Goal: Information Seeking & Learning: Understand process/instructions

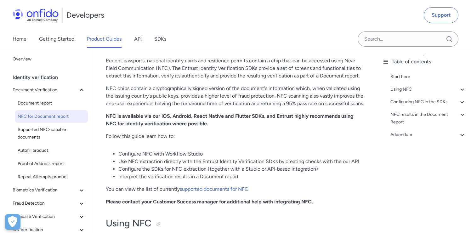
scroll to position [71, 0]
click at [64, 129] on span "Supported NFC-capable documents" at bounding box center [52, 133] width 68 height 15
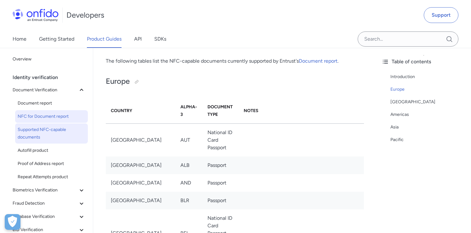
click at [58, 114] on span "NFC for Document report" at bounding box center [52, 117] width 68 height 8
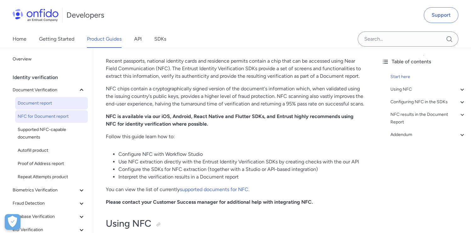
click at [58, 104] on span "Document report" at bounding box center [52, 103] width 68 height 8
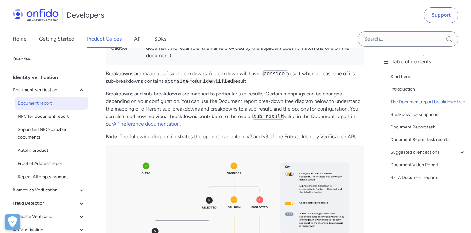
scroll to position [510, 0]
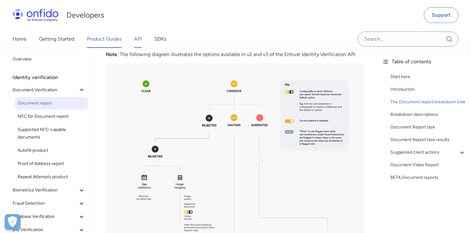
click at [138, 36] on link "API" at bounding box center [138, 39] width 8 height 18
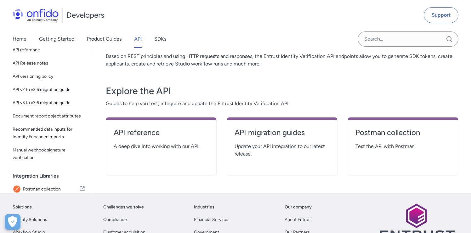
scroll to position [82, 0]
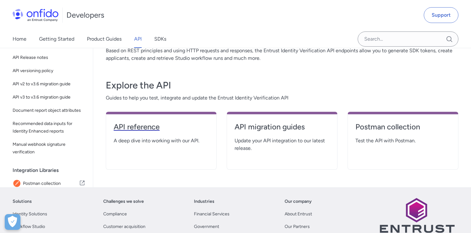
click at [144, 129] on h4 "API reference" at bounding box center [161, 127] width 95 height 10
select select "http"
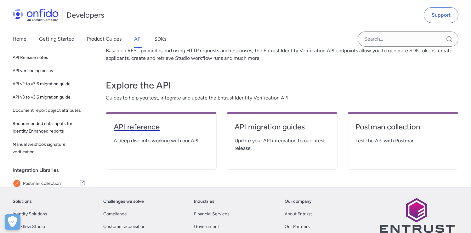
select select "http"
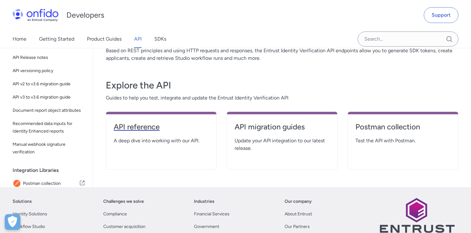
select select "http"
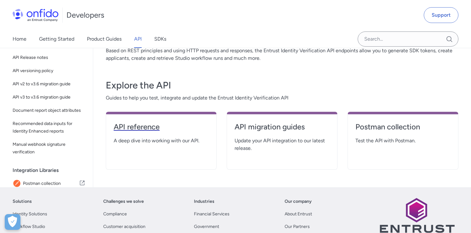
select select "http"
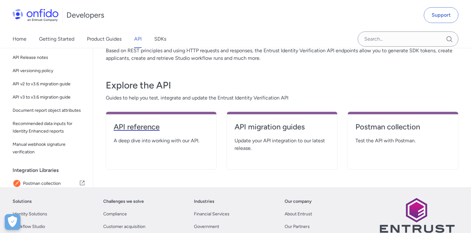
select select "http"
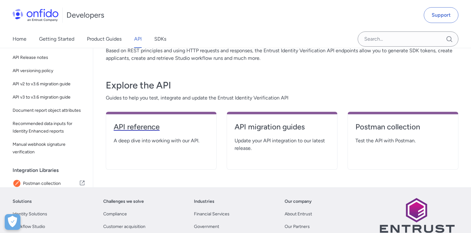
select select "http"
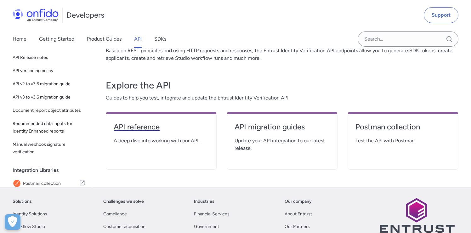
select select "http"
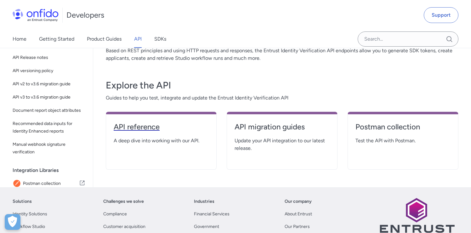
select select "http"
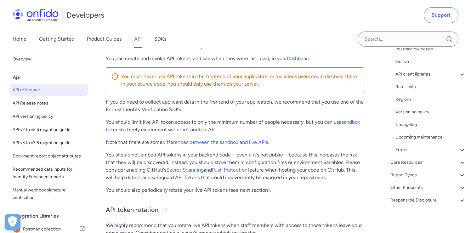
scroll to position [576, 0]
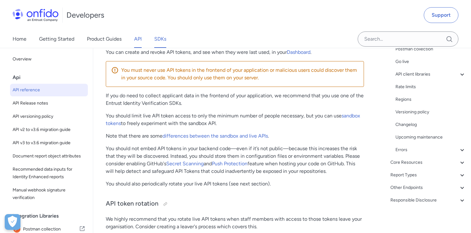
click at [162, 39] on link "SDKs" at bounding box center [160, 39] width 12 height 18
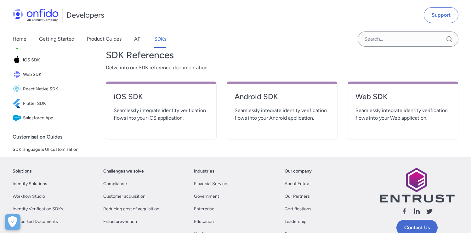
scroll to position [248, 0]
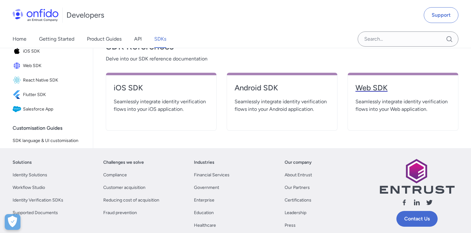
click at [375, 90] on h4 "Web SDK" at bounding box center [402, 88] width 95 height 10
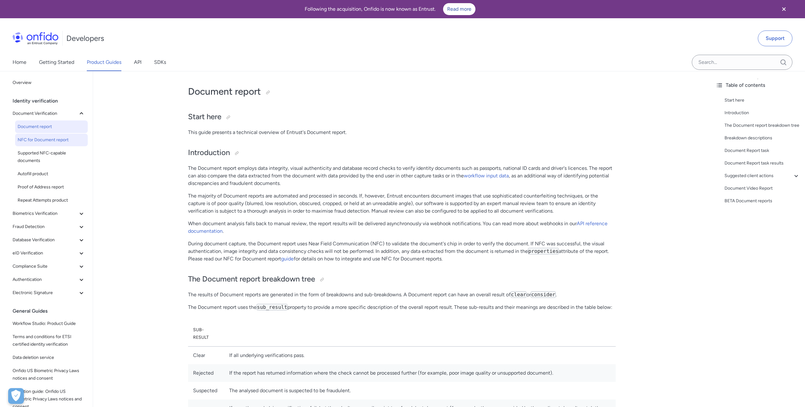
click at [65, 142] on span "NFC for Document report" at bounding box center [52, 140] width 68 height 8
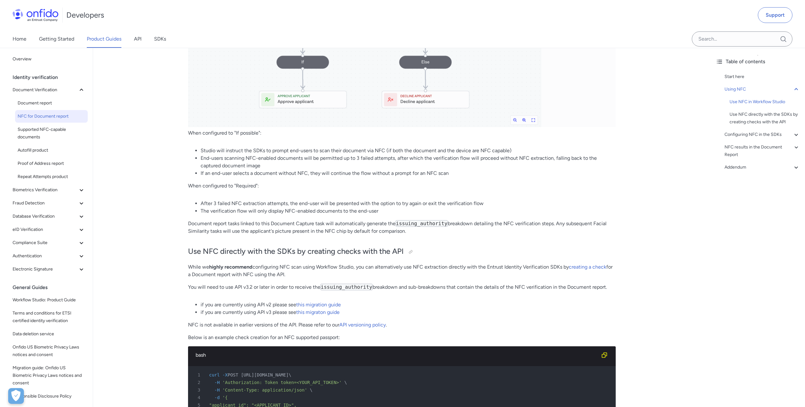
scroll to position [513, 0]
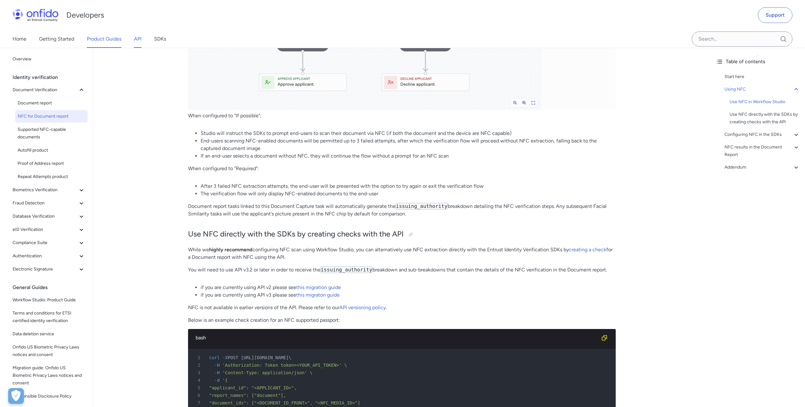
click at [140, 42] on link "API" at bounding box center [138, 39] width 8 height 18
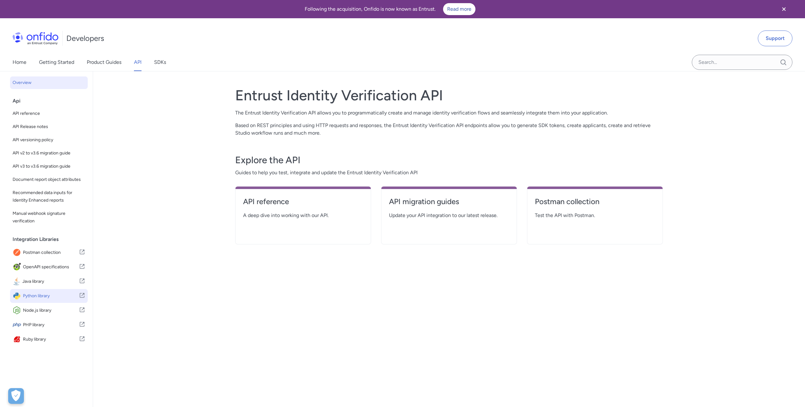
click at [48, 295] on span "Python library" at bounding box center [51, 296] width 56 height 9
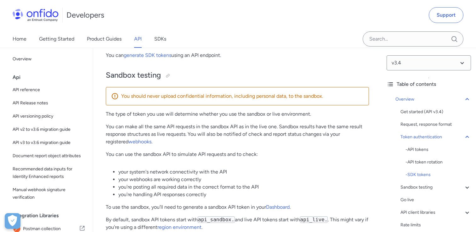
scroll to position [751, 0]
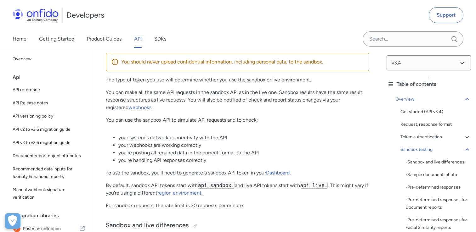
click at [278, 155] on li "you're posting all required data in the correct format to the API" at bounding box center [243, 153] width 250 height 8
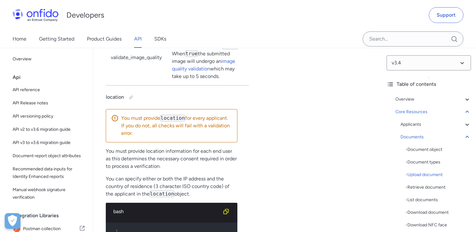
scroll to position [10478, 0]
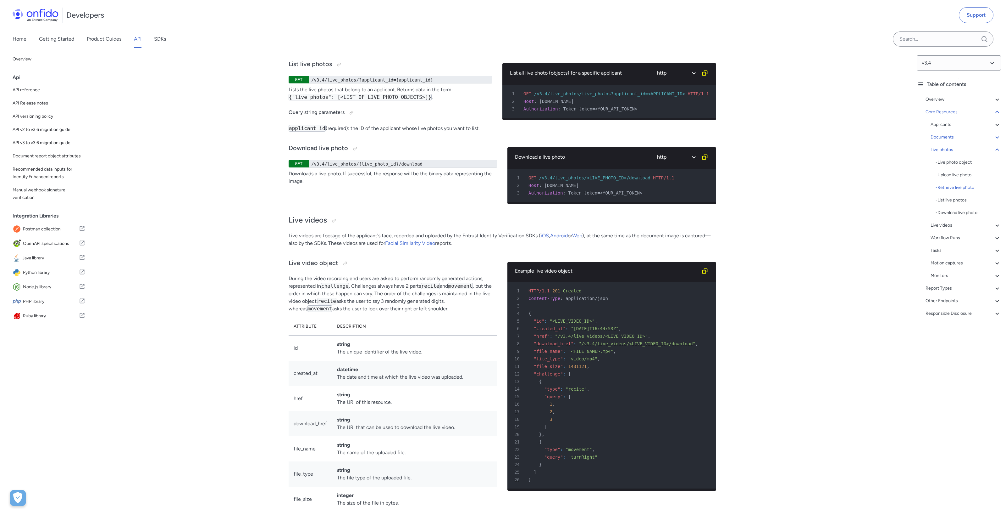
click at [475, 137] on icon at bounding box center [998, 137] width 8 height 8
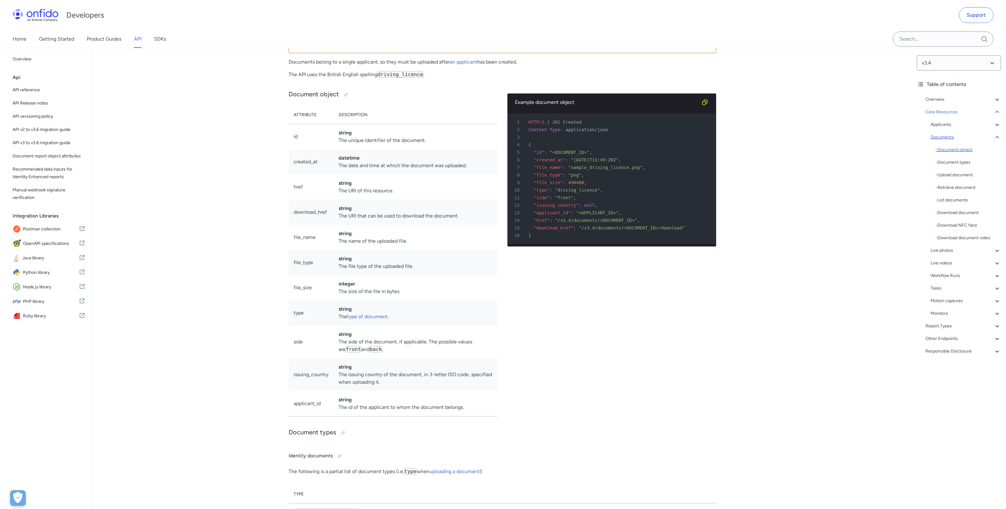
click at [475, 148] on div "- Document object" at bounding box center [968, 150] width 65 height 8
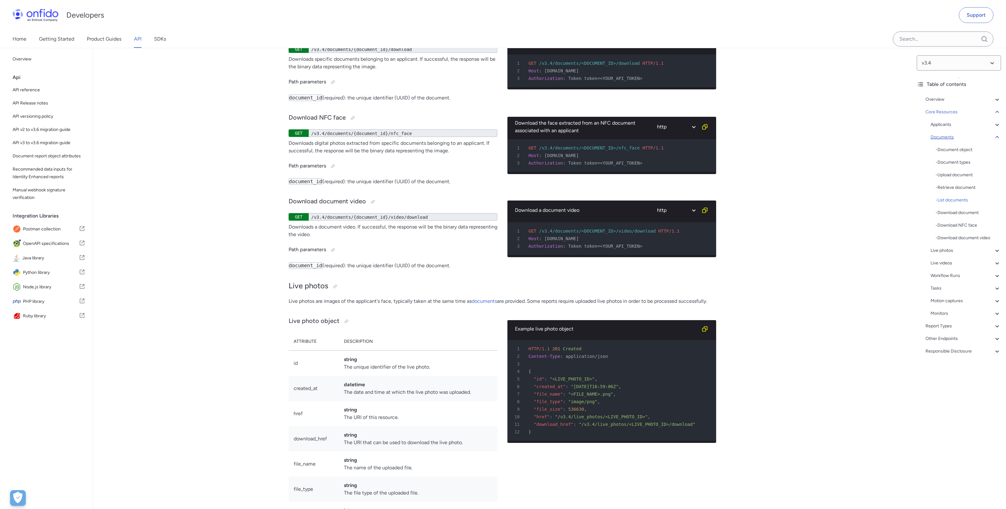
scroll to position [9664, 0]
click at [475, 134] on select "http bash" at bounding box center [676, 127] width 47 height 14
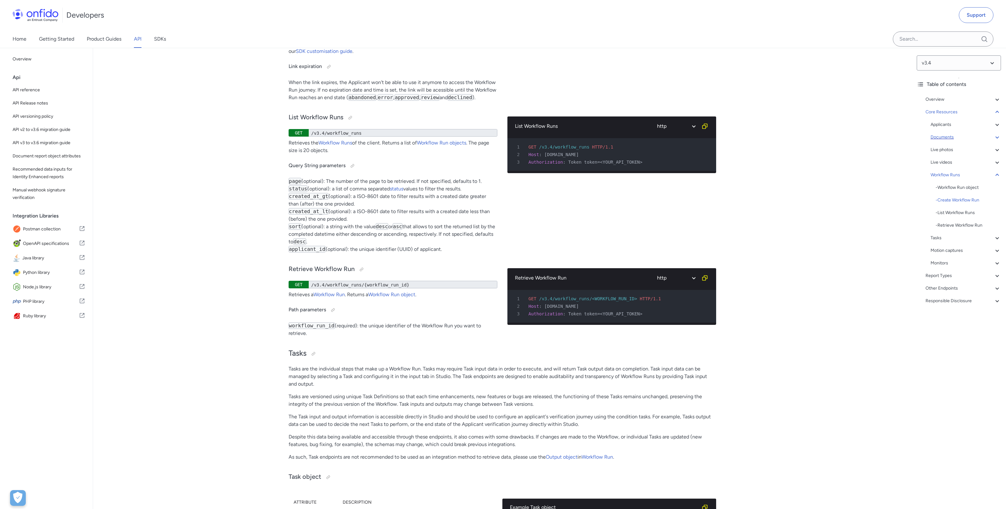
scroll to position [13532, 0]
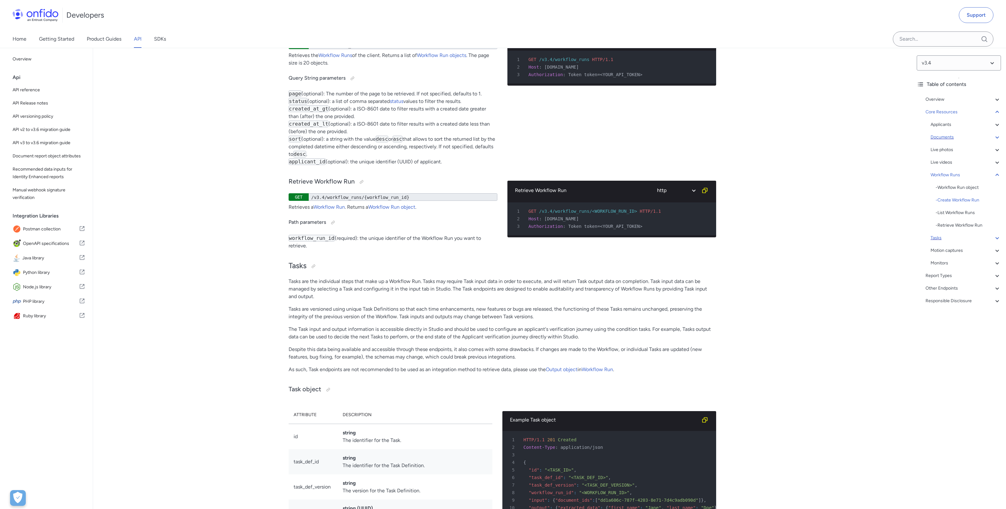
click at [475, 232] on icon at bounding box center [998, 238] width 8 height 8
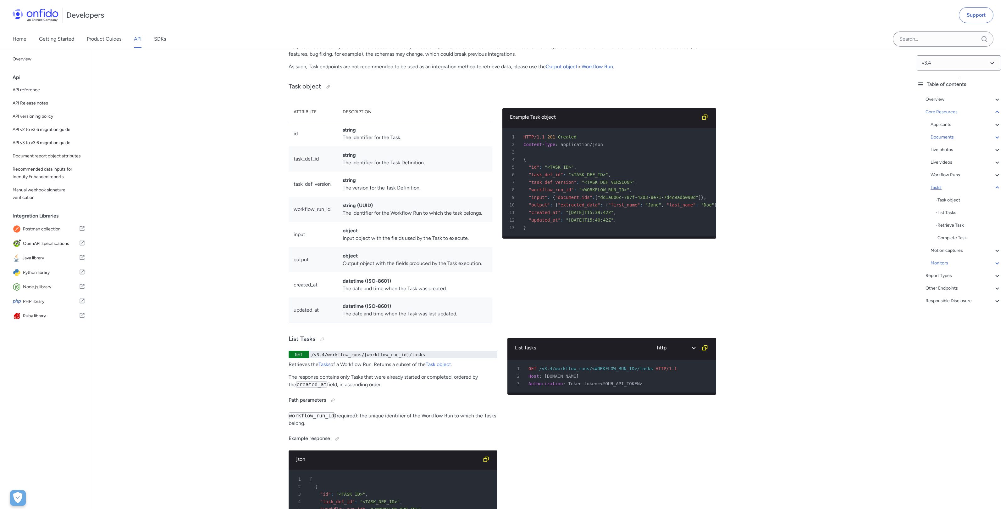
click at [475, 232] on icon at bounding box center [998, 263] width 8 height 8
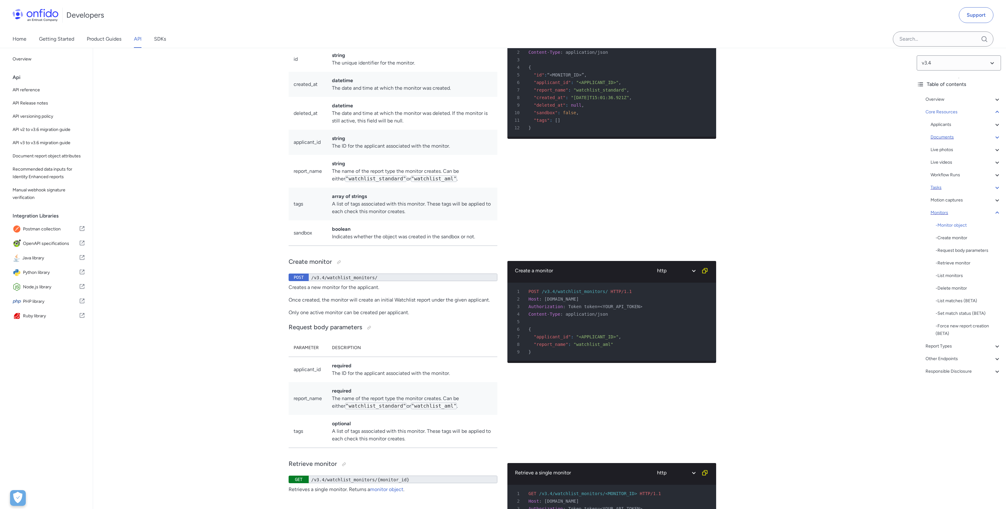
scroll to position [15905, 0]
click at [475, 139] on icon at bounding box center [998, 137] width 8 height 8
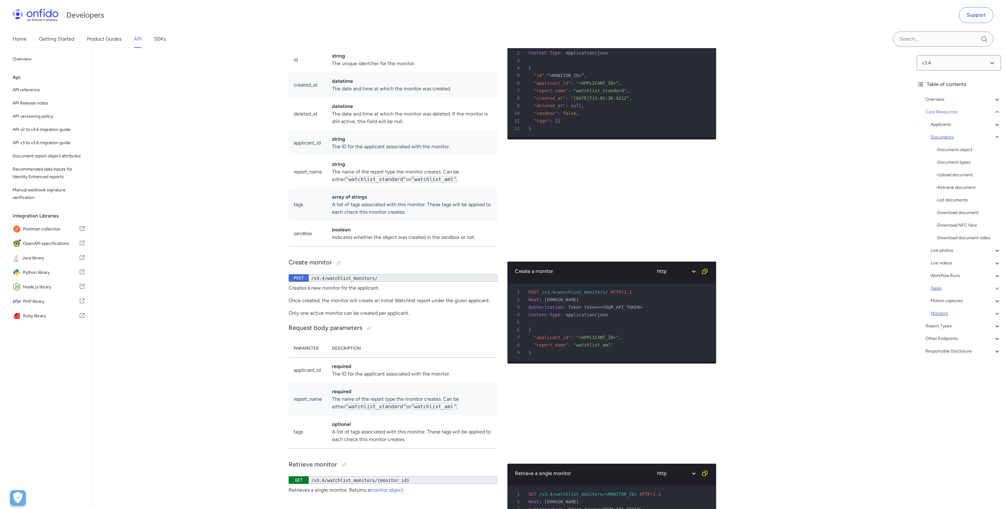
scroll to position [8063, 0]
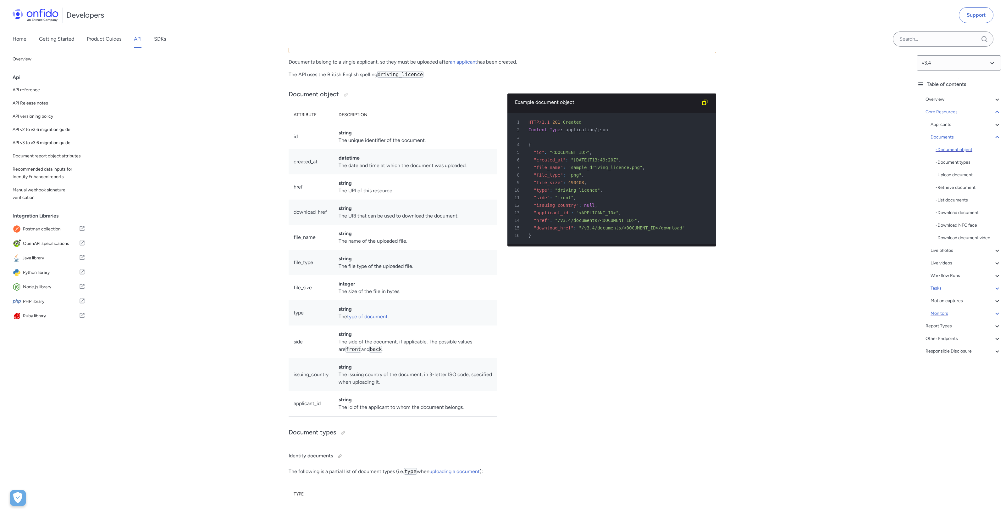
click at [475, 150] on div "- Document object" at bounding box center [968, 150] width 65 height 8
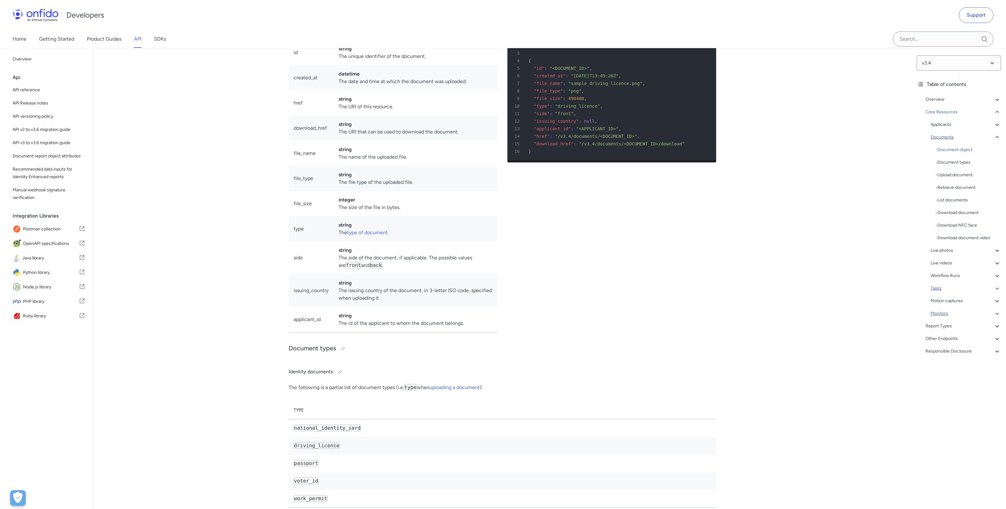
click at [345, 13] on div at bounding box center [345, 10] width 5 height 5
